Goal: Transaction & Acquisition: Download file/media

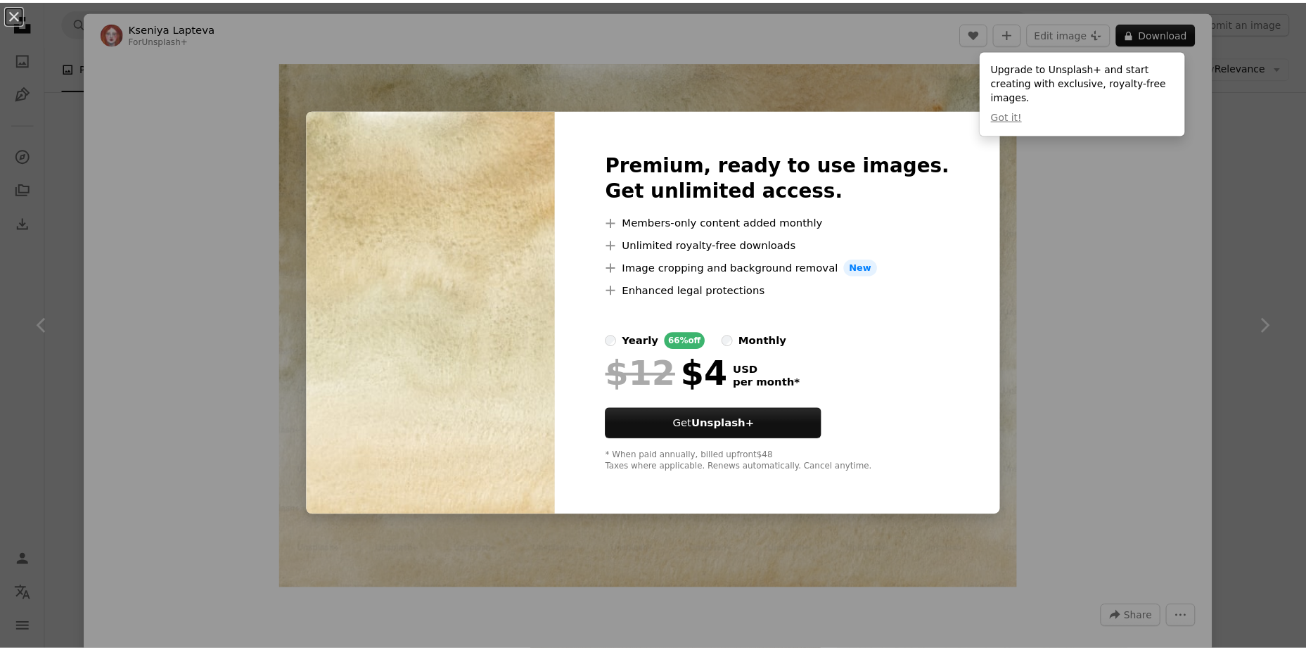
scroll to position [633, 0]
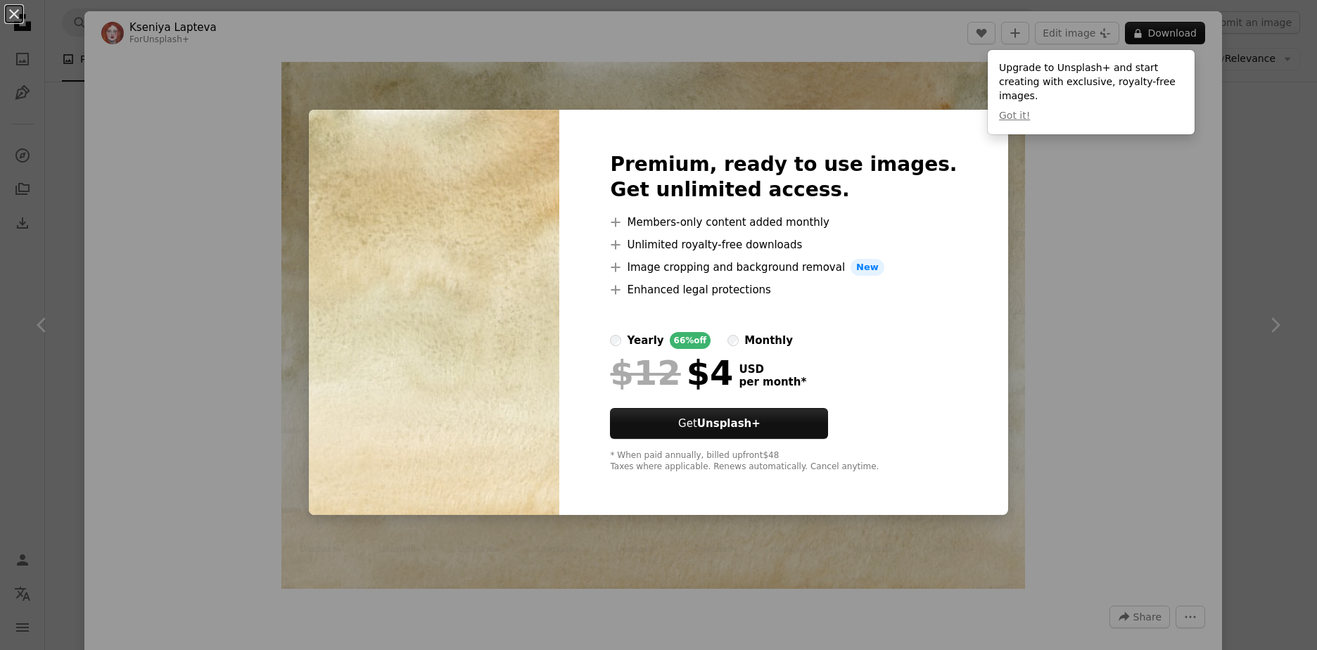
click at [1123, 220] on div "An X shape Premium, ready to use images. Get unlimited access. A plus sign Memb…" at bounding box center [658, 325] width 1317 height 650
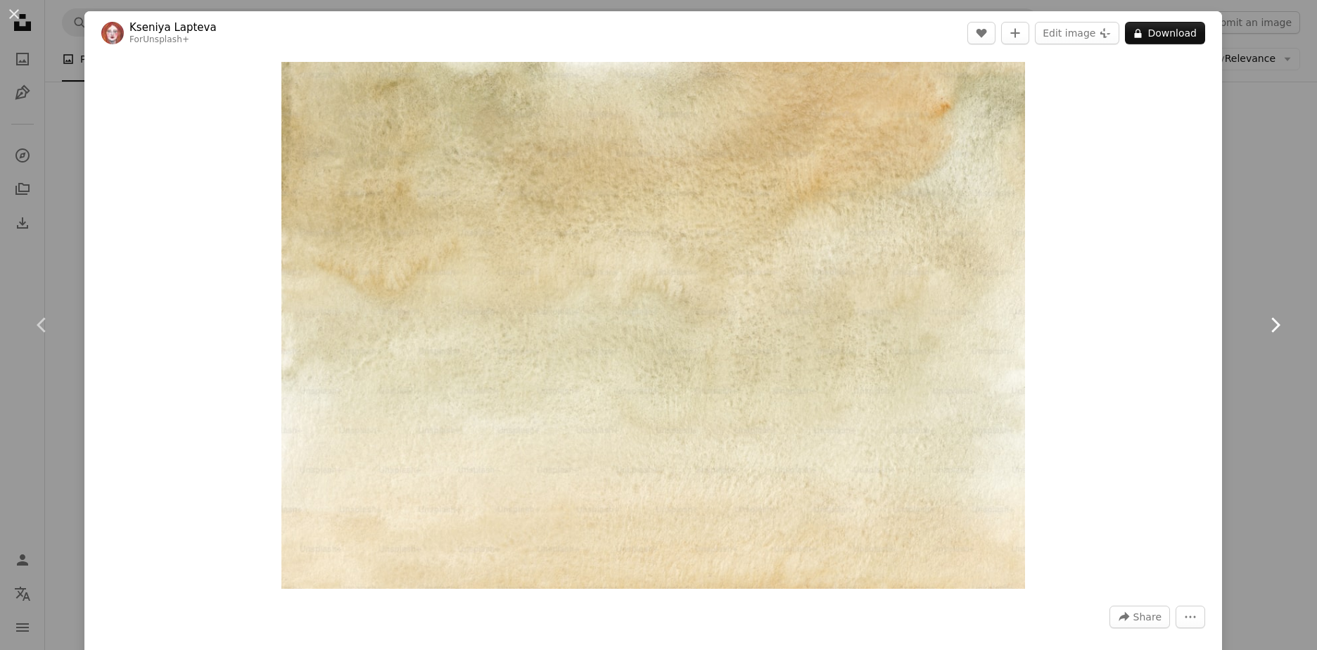
click at [1274, 315] on icon "Chevron right" at bounding box center [1274, 325] width 23 height 23
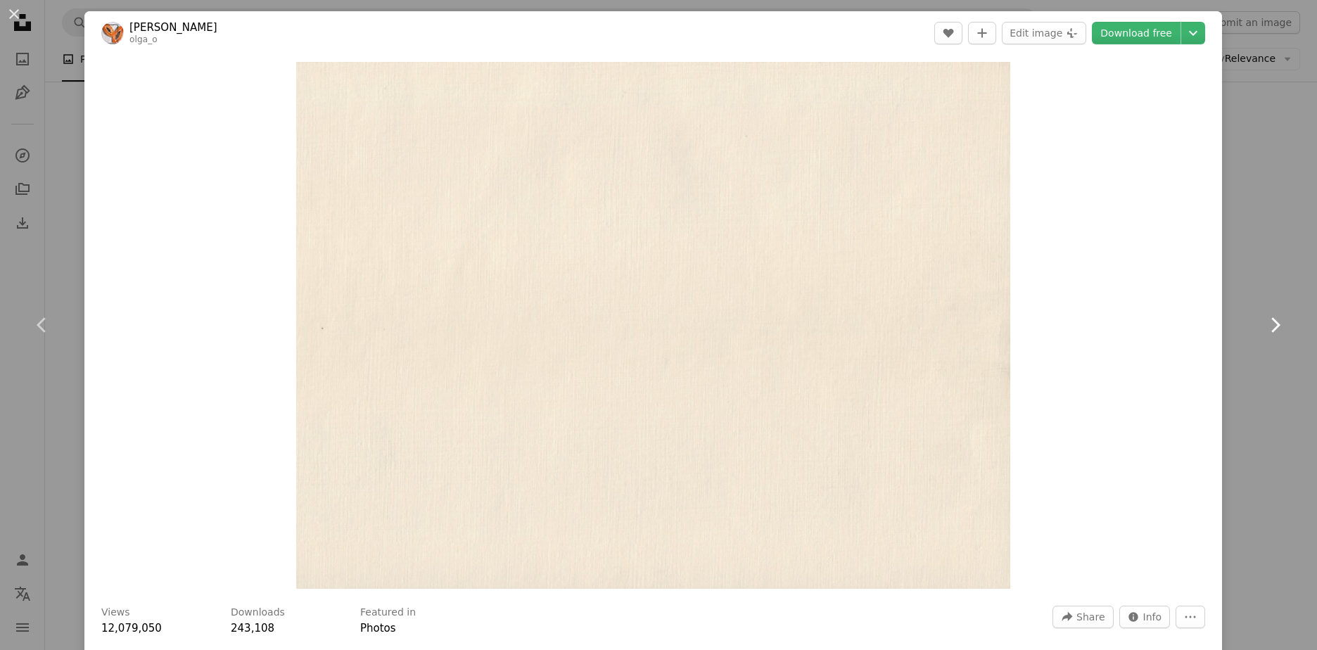
click at [1263, 325] on icon "Chevron right" at bounding box center [1274, 325] width 23 height 23
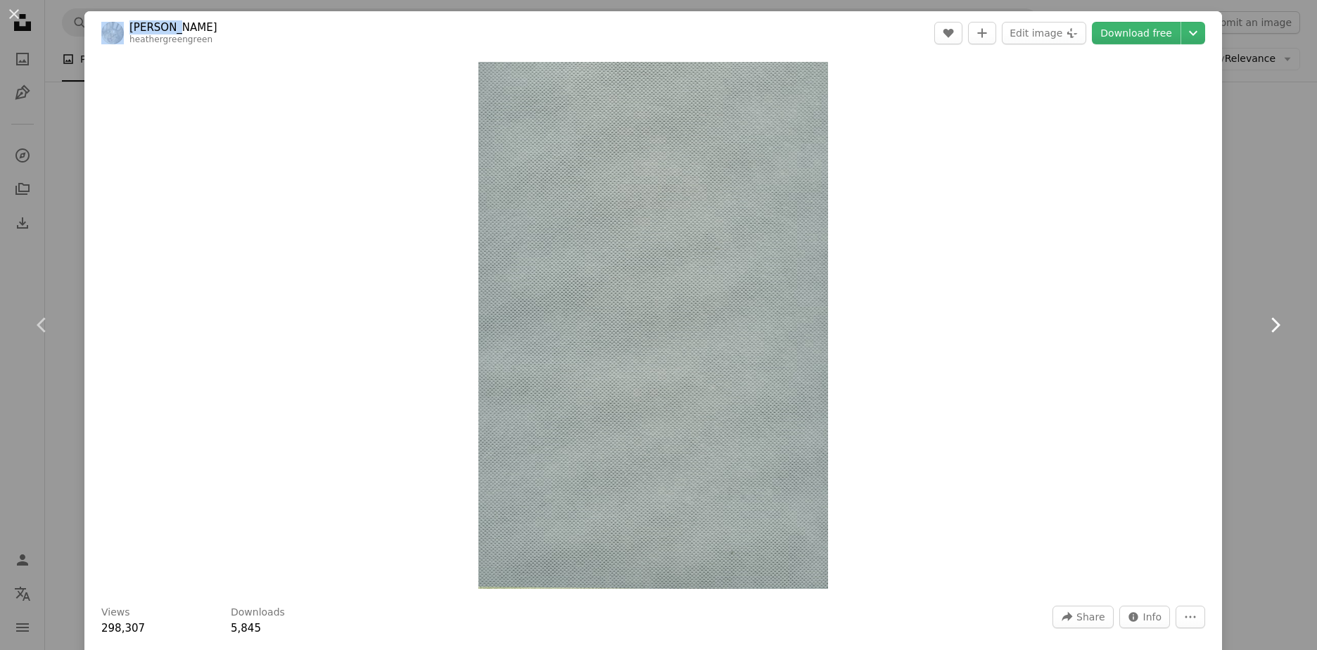
click at [1263, 325] on icon "Chevron right" at bounding box center [1274, 325] width 23 height 23
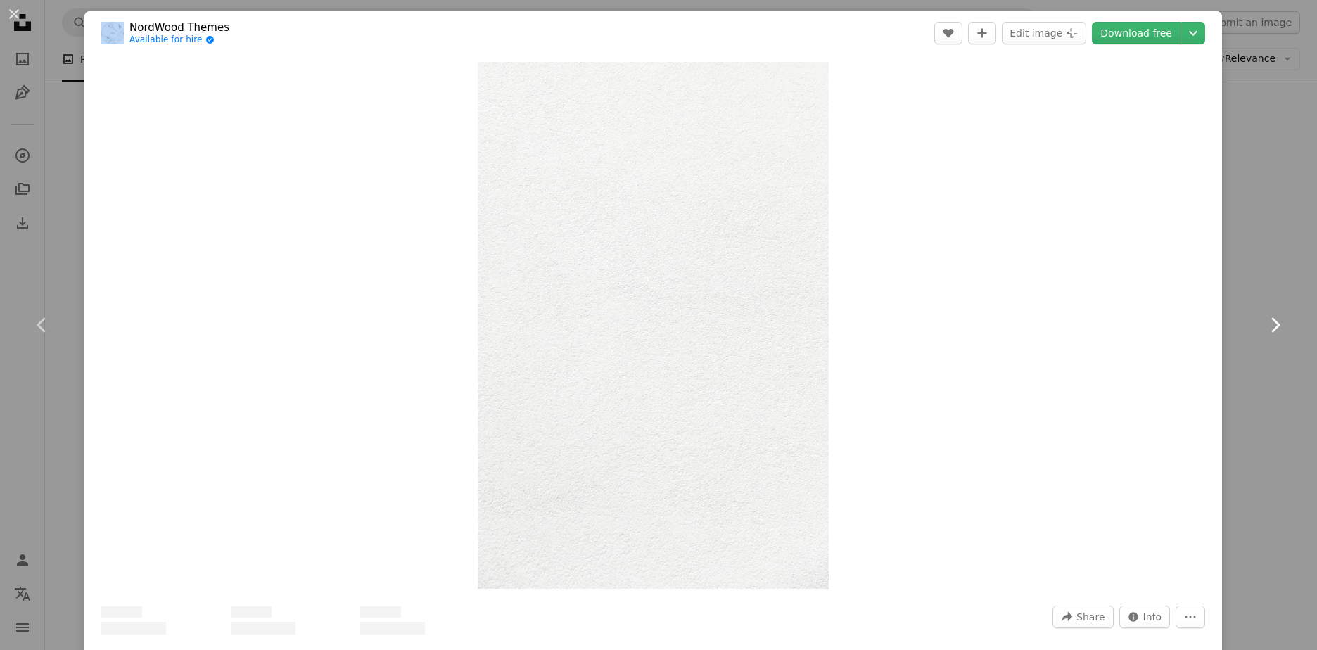
click at [1263, 325] on icon "Chevron right" at bounding box center [1274, 325] width 23 height 23
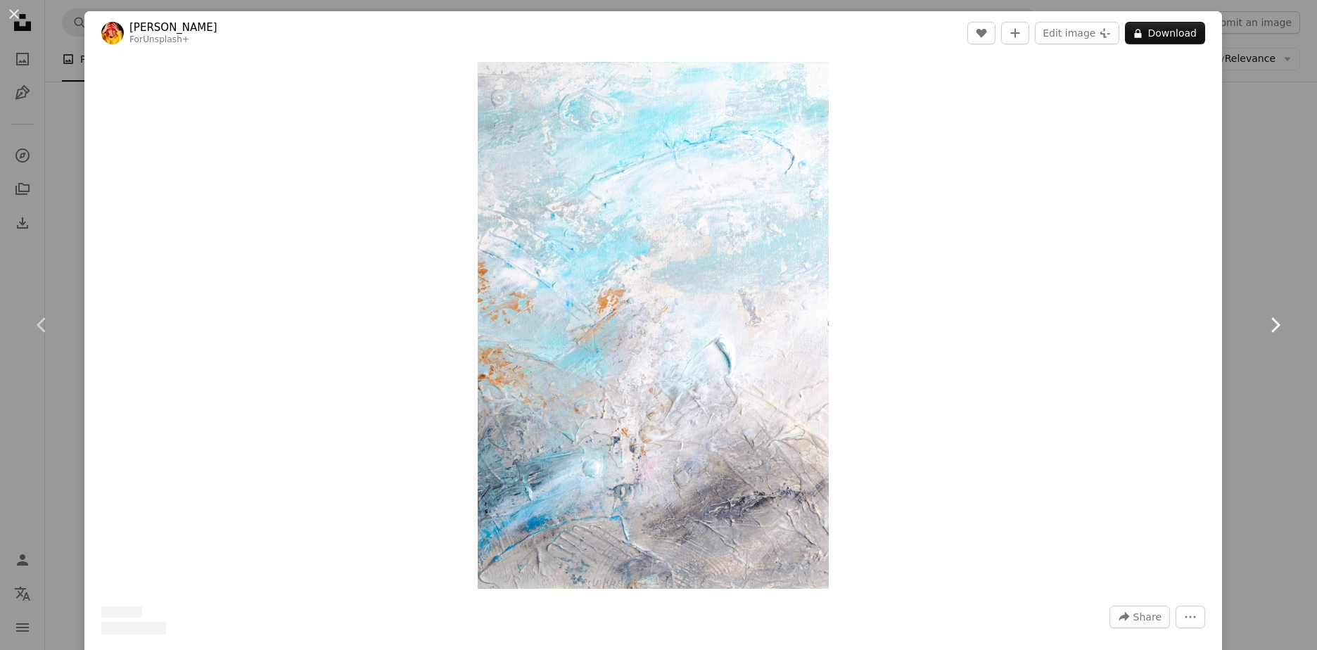
click at [1263, 325] on icon "Chevron right" at bounding box center [1274, 325] width 23 height 23
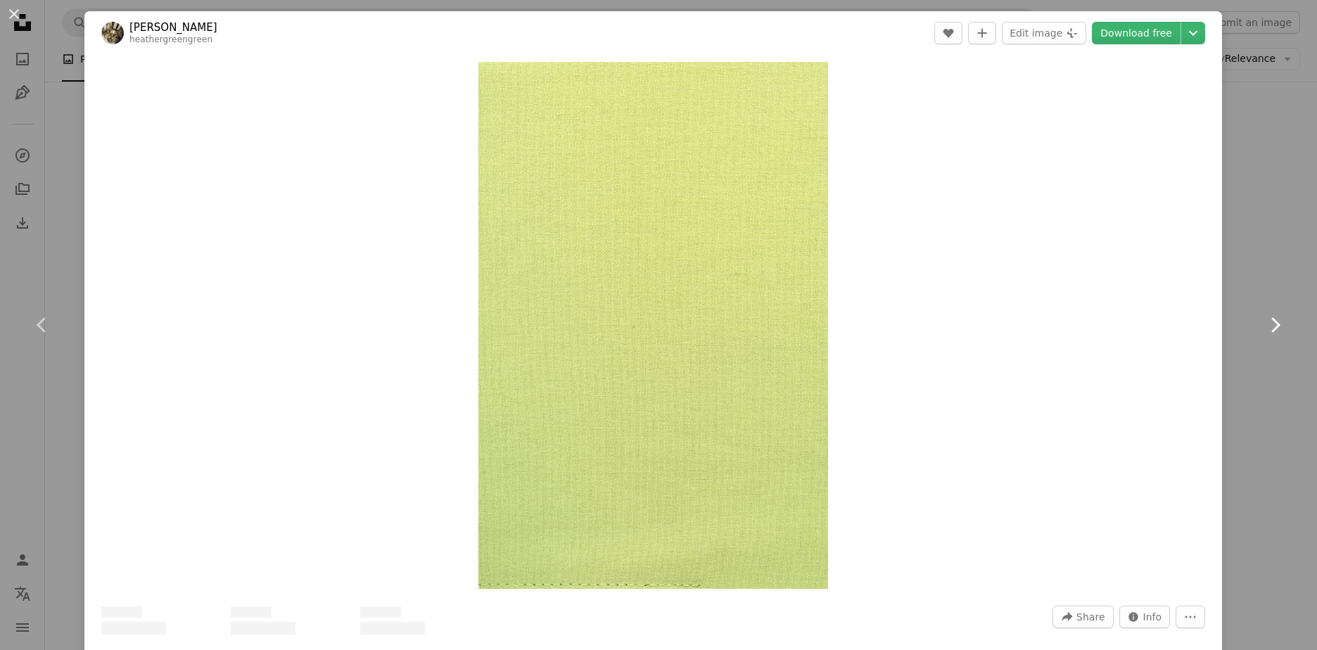
click at [1263, 325] on icon "Chevron right" at bounding box center [1274, 325] width 23 height 23
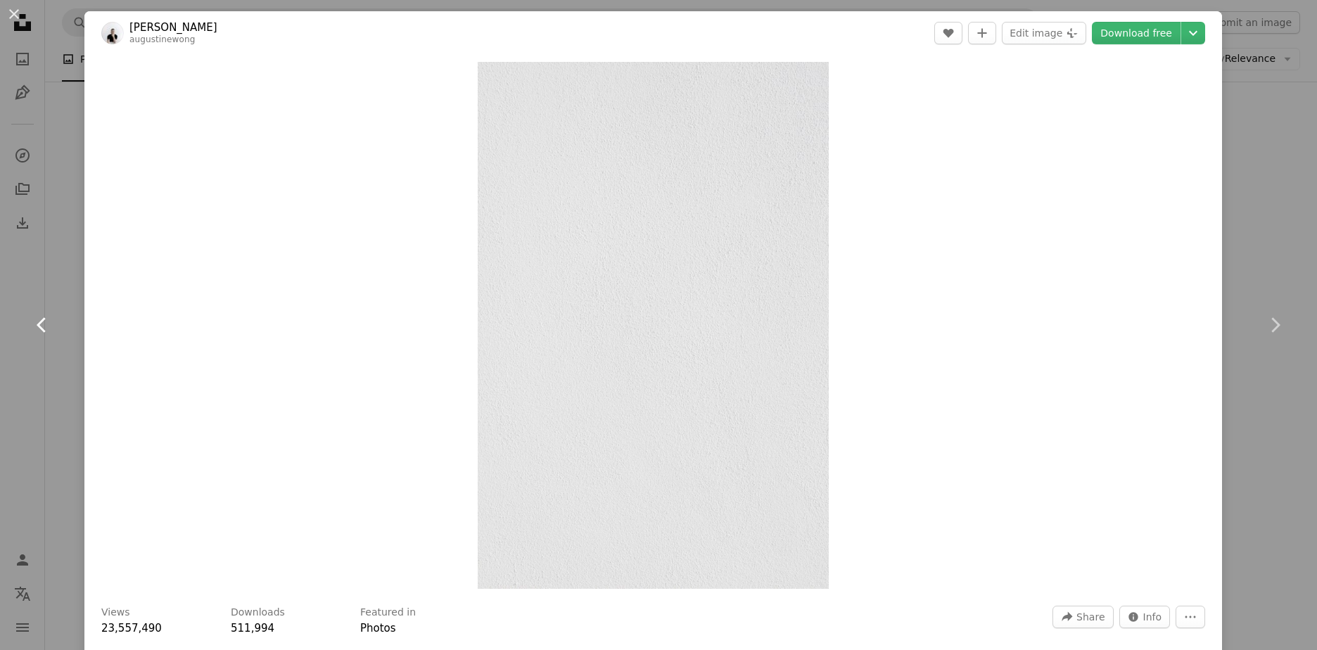
click at [28, 318] on link "Chevron left" at bounding box center [42, 324] width 84 height 135
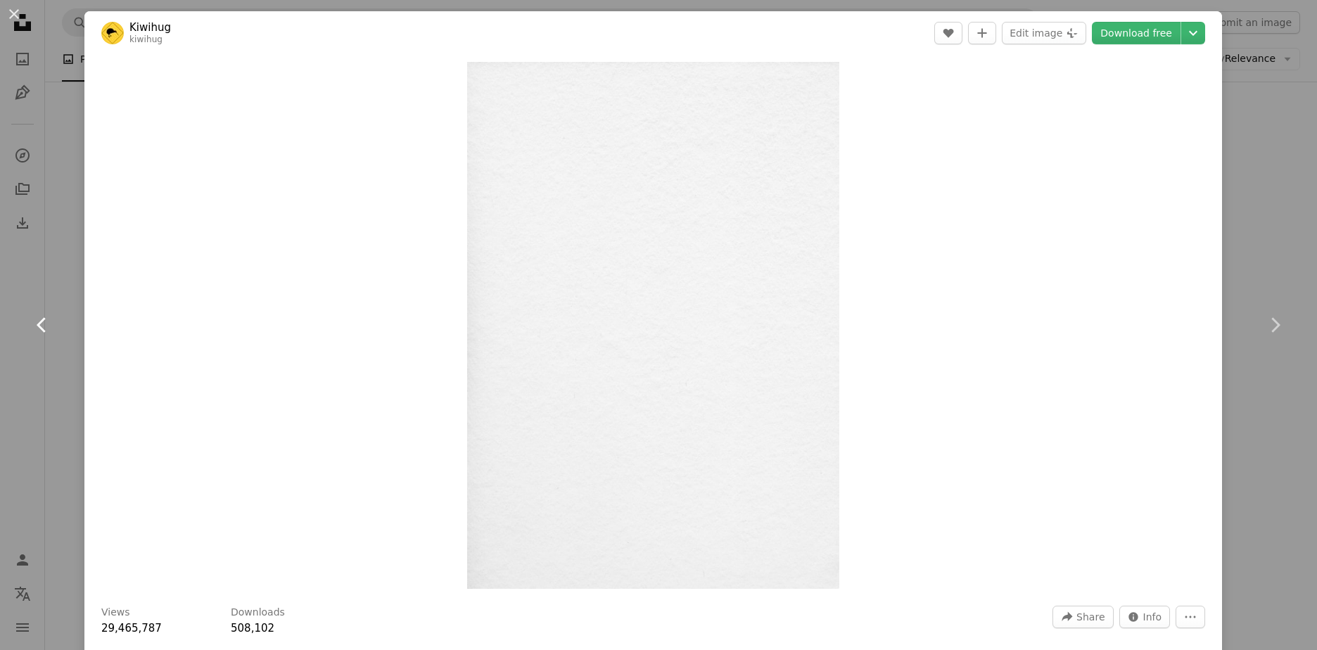
click at [28, 318] on link "Chevron left" at bounding box center [42, 324] width 84 height 135
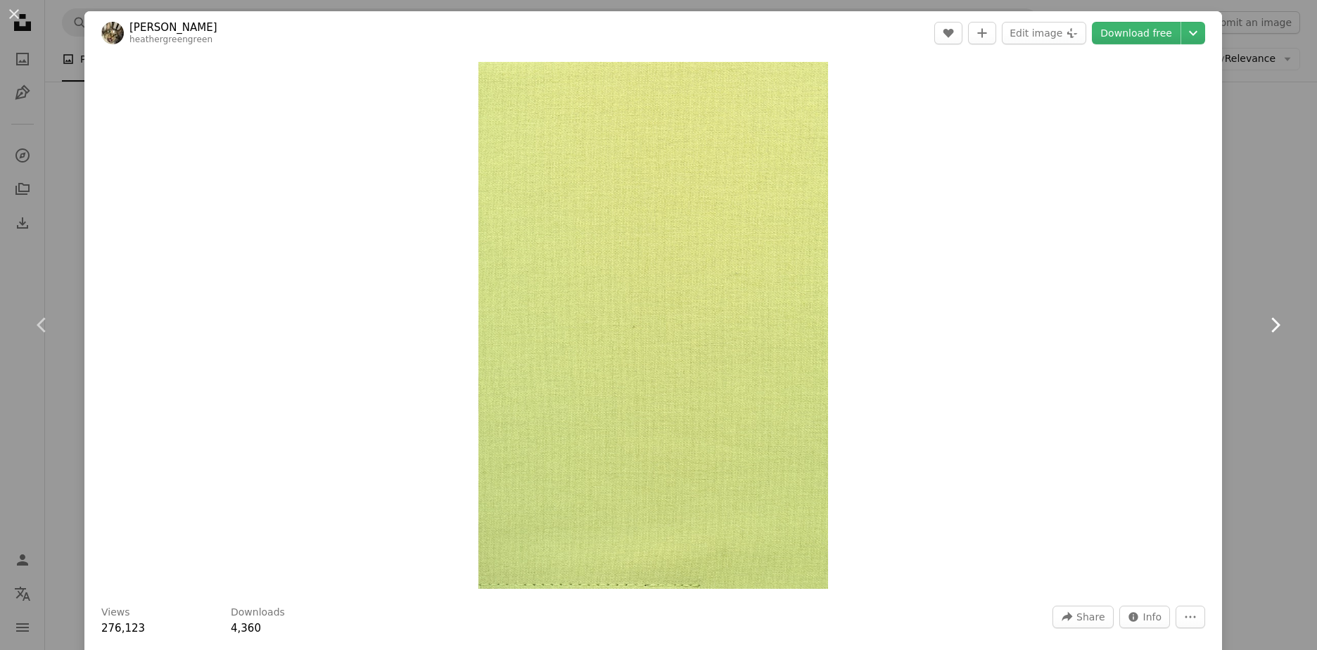
click at [1254, 300] on link "Chevron right" at bounding box center [1274, 324] width 84 height 135
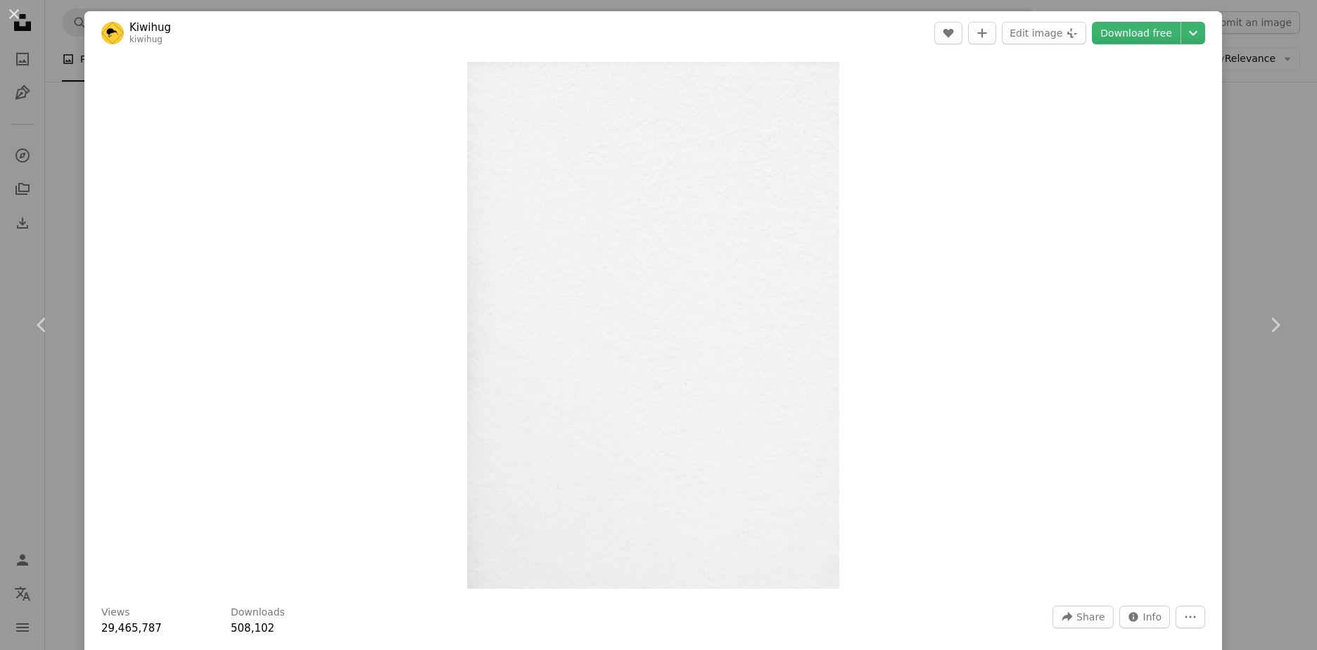
click at [1115, 1] on div "An X shape Chevron left Chevron right Kiwihug kiwihug A heart A plus sign Edit …" at bounding box center [658, 325] width 1317 height 650
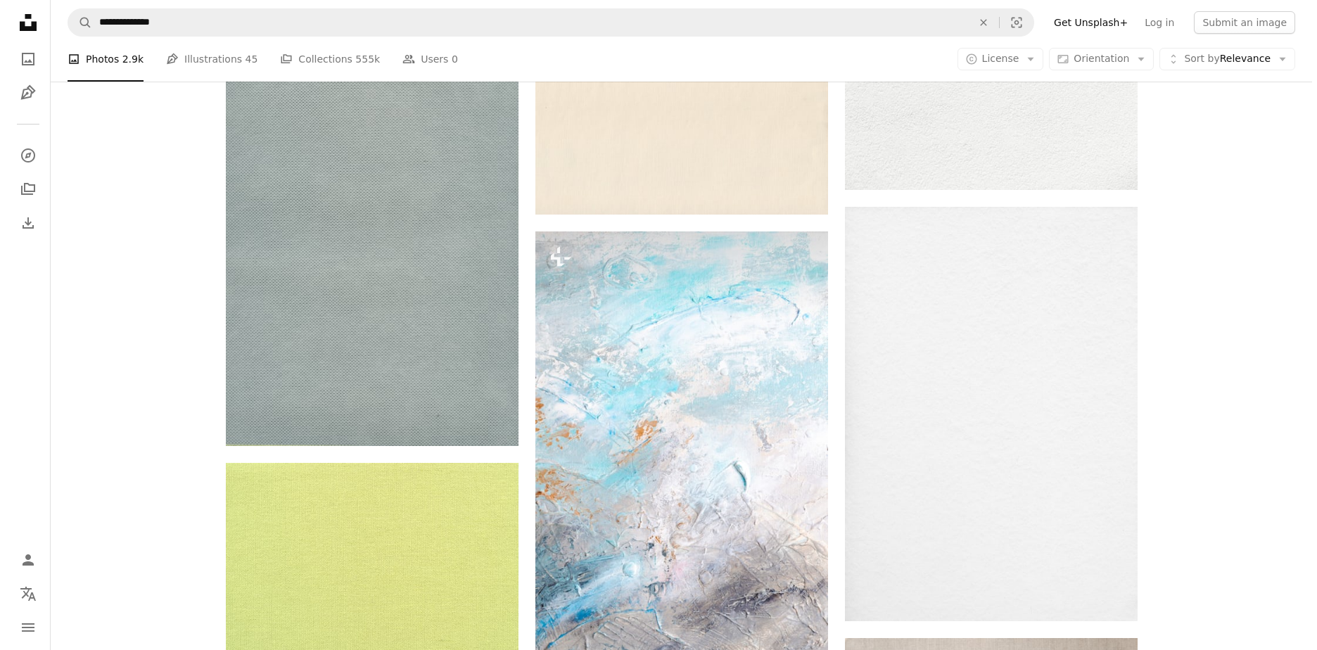
scroll to position [1055, 0]
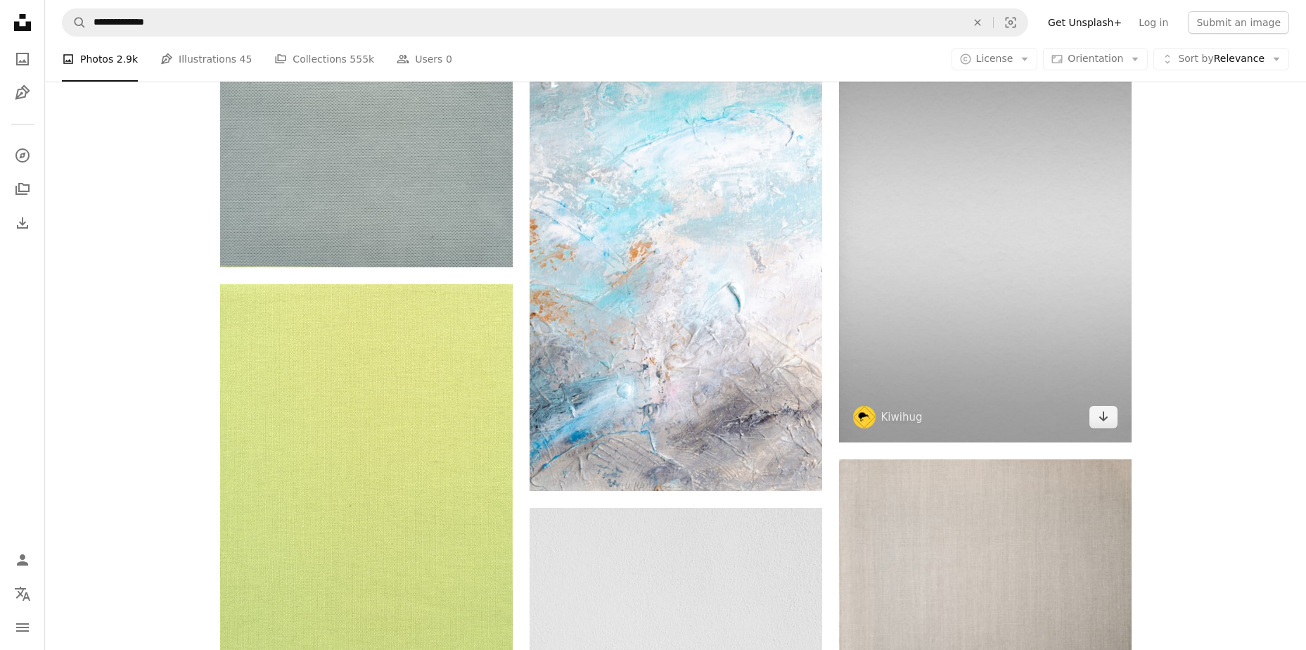
click at [1008, 288] on img at bounding box center [985, 235] width 293 height 414
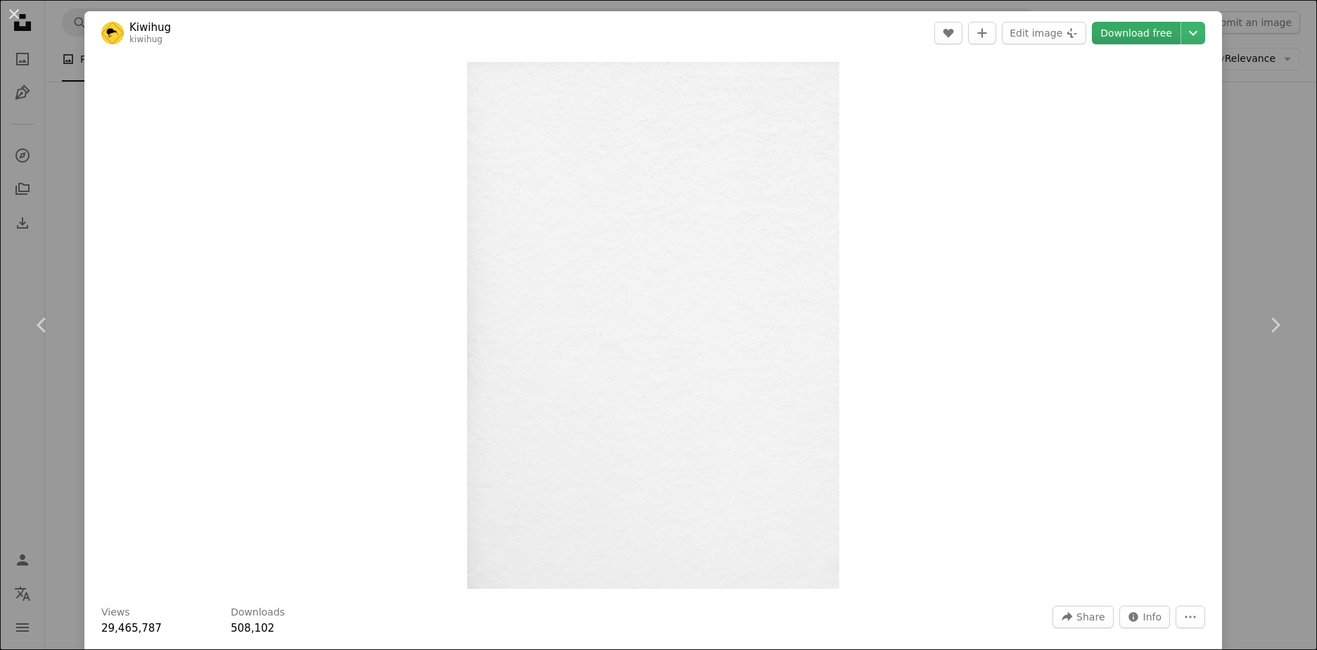
click at [1141, 40] on link "Download free" at bounding box center [1135, 33] width 89 height 23
